Goal: Task Accomplishment & Management: Manage account settings

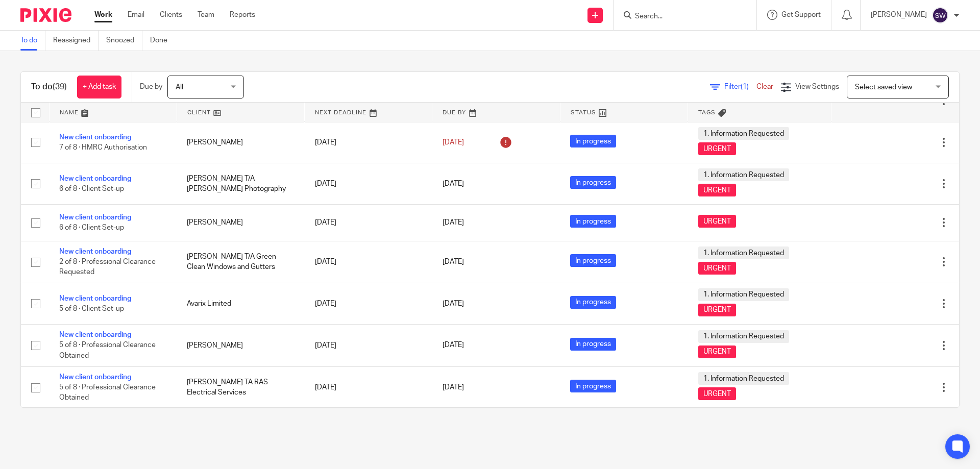
scroll to position [1076, 0]
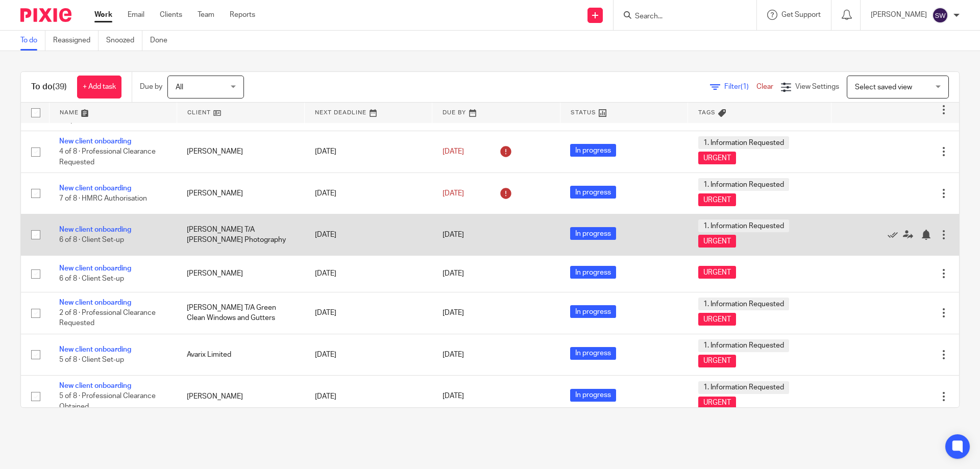
click at [94, 225] on td "New client onboarding 6 of 8 · Client Set-up" at bounding box center [113, 234] width 128 height 41
click at [96, 227] on link "New client onboarding" at bounding box center [95, 229] width 72 height 7
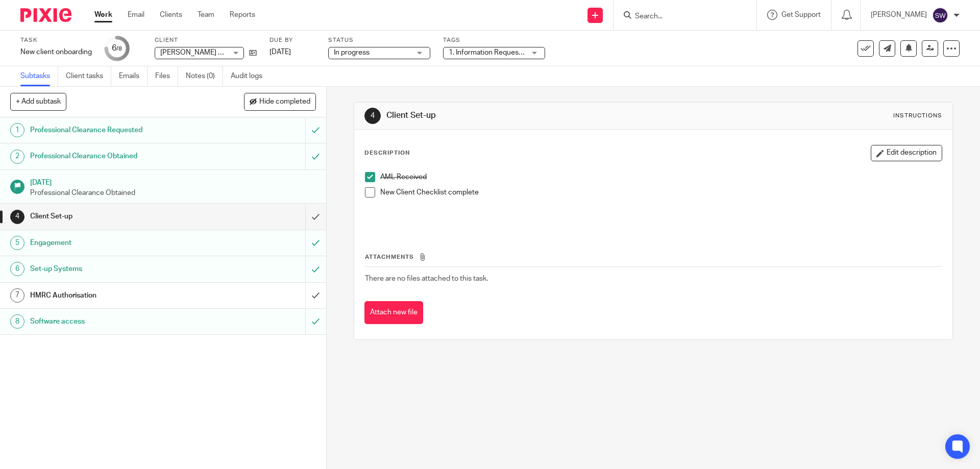
click at [108, 300] on h1 "HMRC Authorisation" at bounding box center [118, 295] width 177 height 15
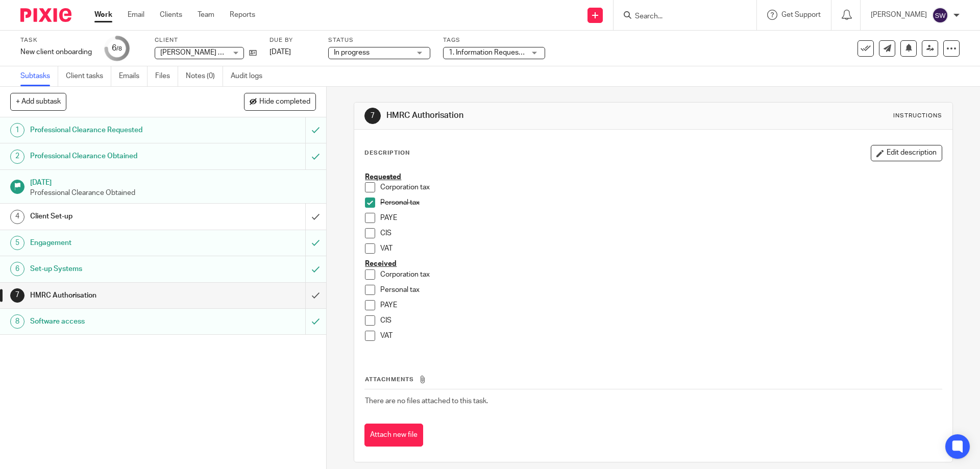
click at [673, 17] on input "Search" at bounding box center [680, 16] width 92 height 9
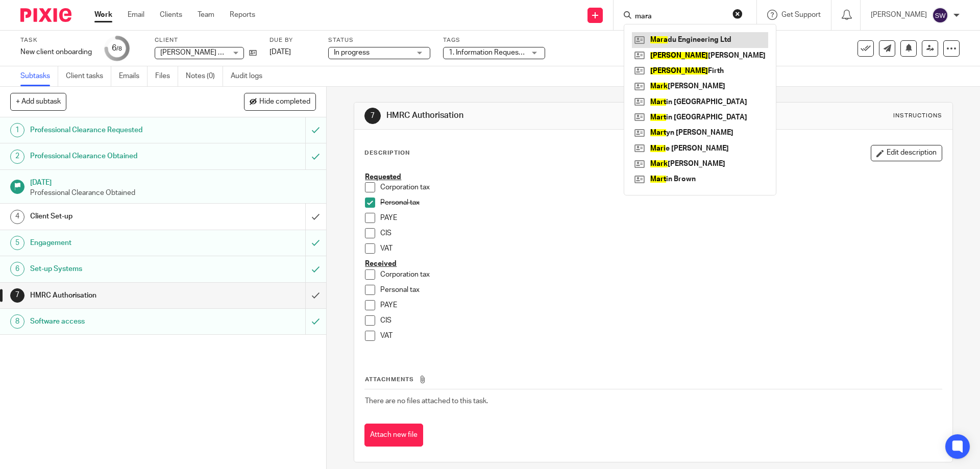
type input "mara"
click at [706, 36] on link at bounding box center [700, 39] width 136 height 15
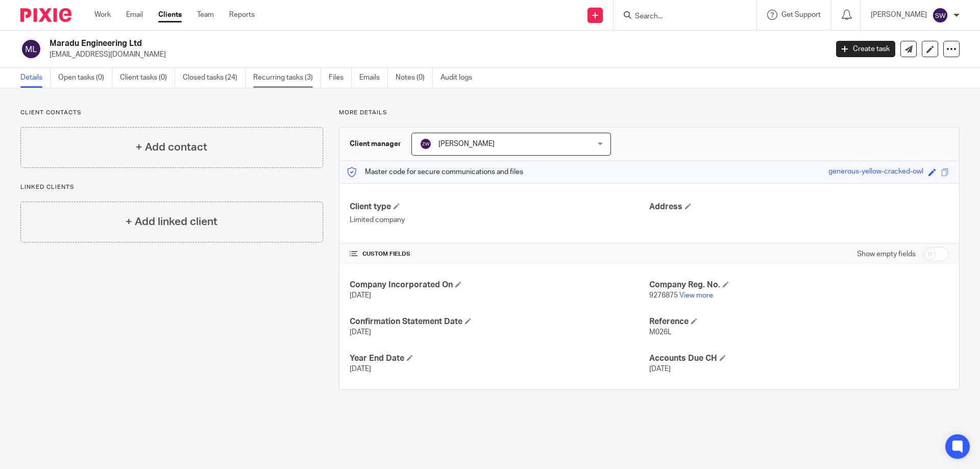
click at [282, 76] on link "Recurring tasks (3)" at bounding box center [287, 78] width 68 height 20
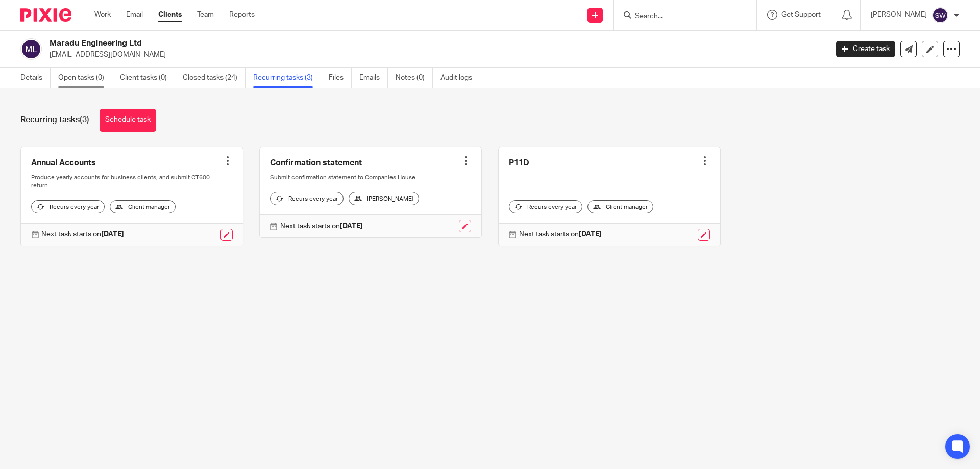
click at [82, 79] on link "Open tasks (0)" at bounding box center [85, 78] width 54 height 20
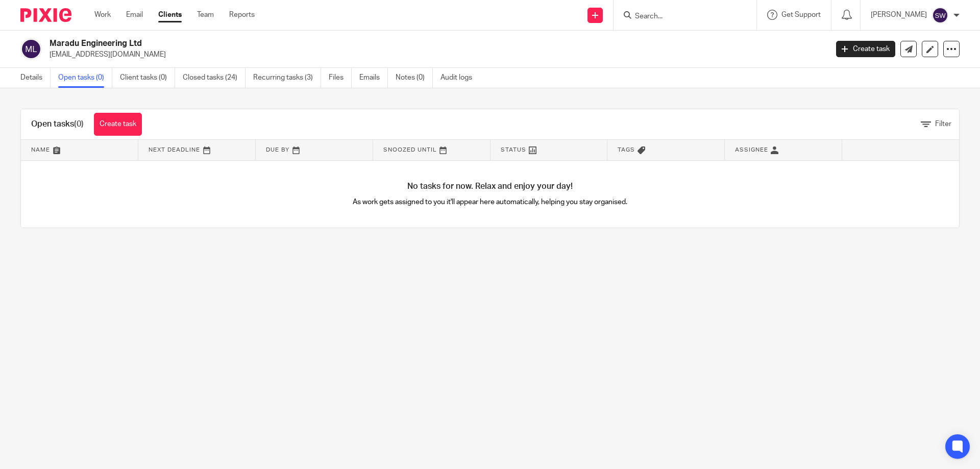
click at [195, 81] on link "Closed tasks (24)" at bounding box center [214, 78] width 63 height 20
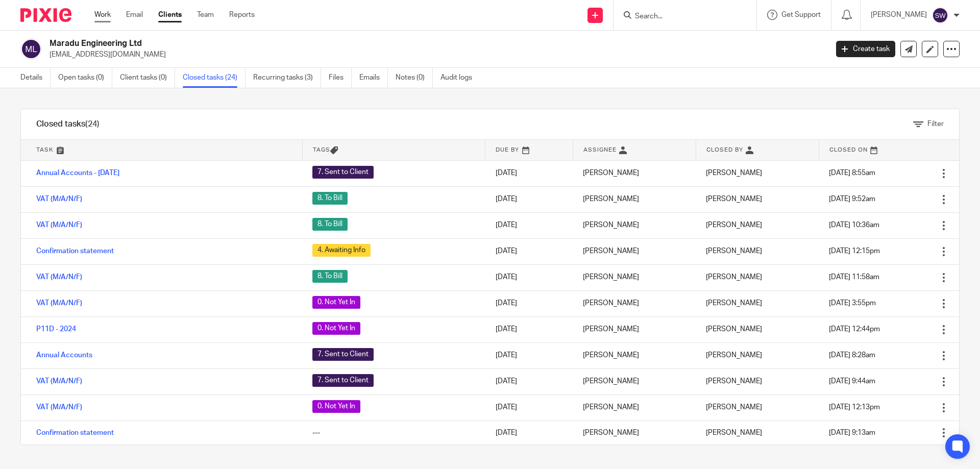
click at [109, 15] on link "Work" at bounding box center [102, 15] width 16 height 10
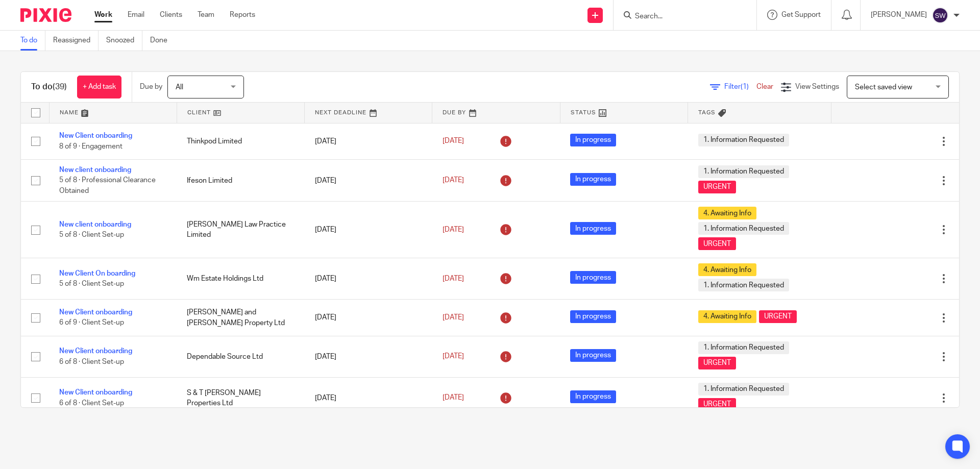
click at [941, 19] on img at bounding box center [940, 15] width 16 height 16
click at [926, 75] on li "Logout" at bounding box center [919, 71] width 67 height 15
